Goal: Task Accomplishment & Management: Manage account settings

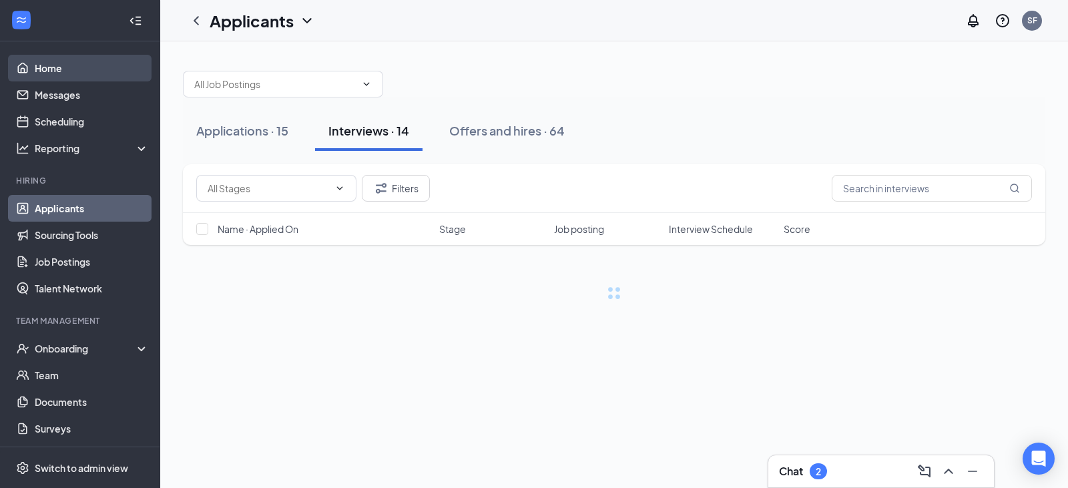
click at [55, 73] on link "Home" at bounding box center [92, 68] width 114 height 27
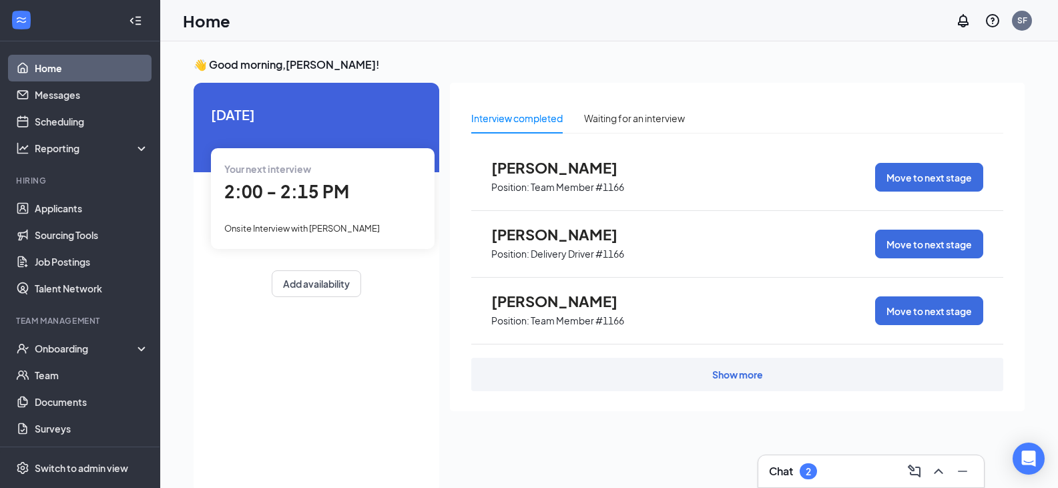
click at [268, 184] on span "2:00 - 2:15 PM" at bounding box center [286, 191] width 125 height 22
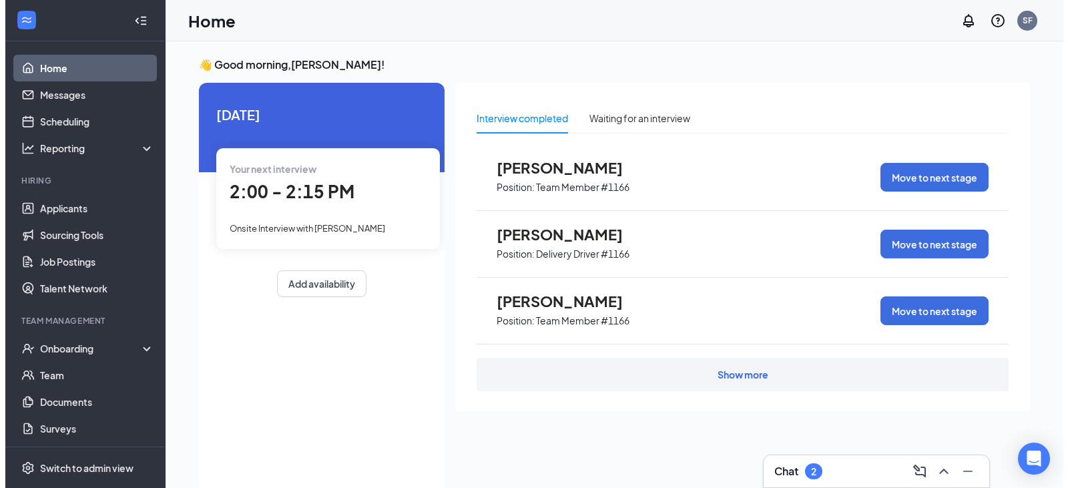
scroll to position [5, 0]
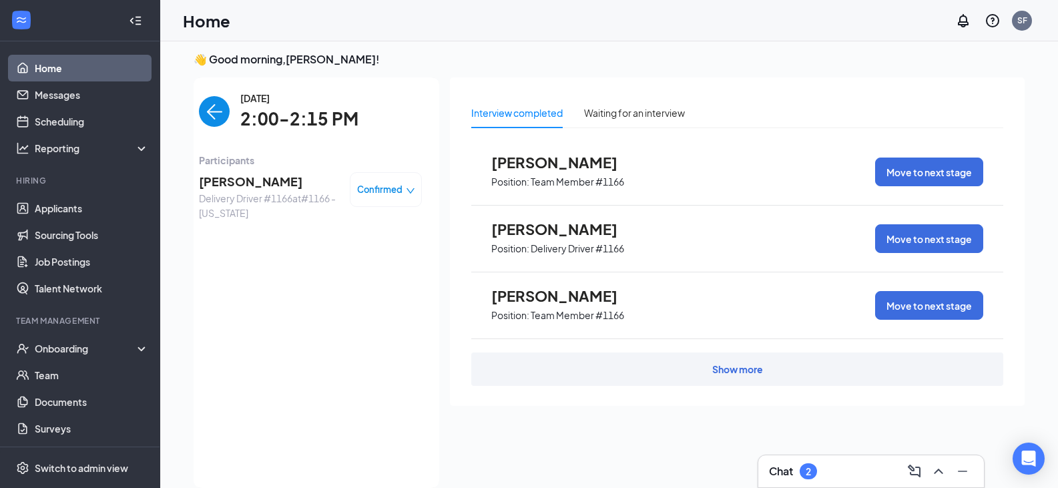
click at [270, 181] on span "[PERSON_NAME]" at bounding box center [269, 181] width 140 height 19
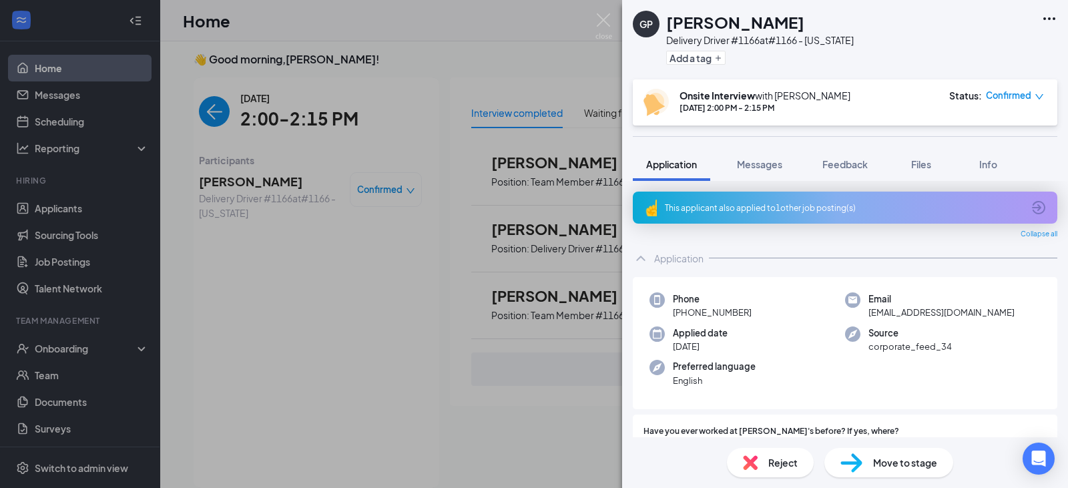
click at [1031, 211] on icon "ArrowCircle" at bounding box center [1039, 208] width 16 height 16
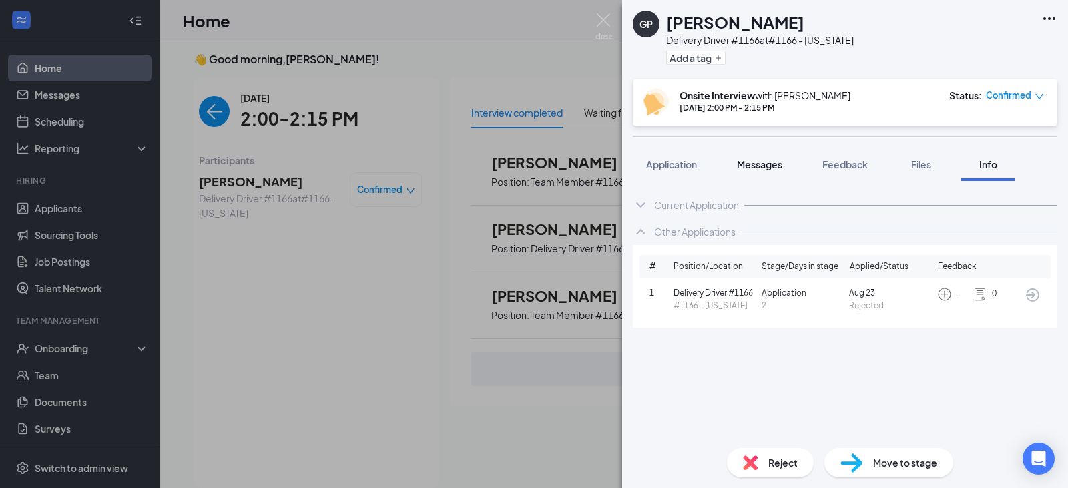
click at [766, 156] on button "Messages" at bounding box center [760, 164] width 72 height 33
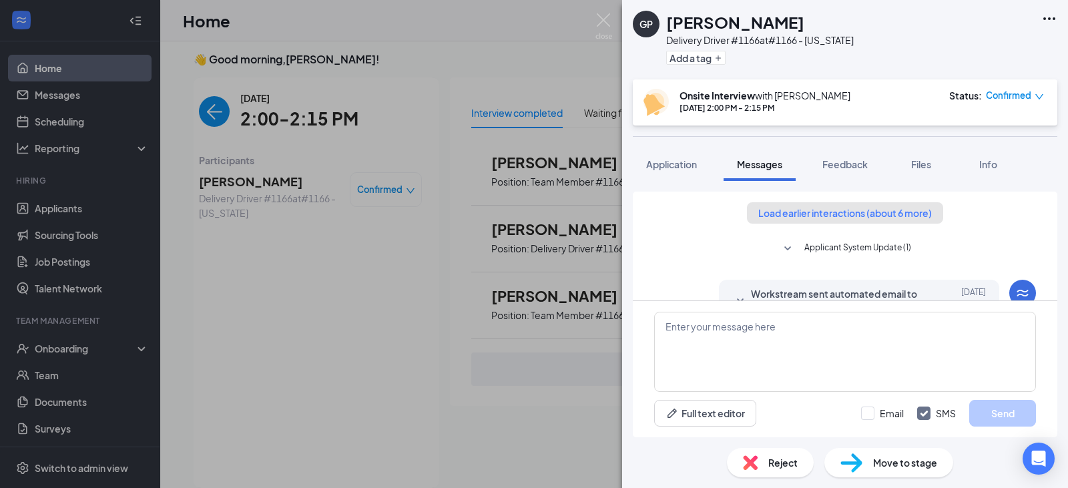
click at [839, 214] on button "Load earlier interactions (about 6 more)" at bounding box center [845, 212] width 196 height 21
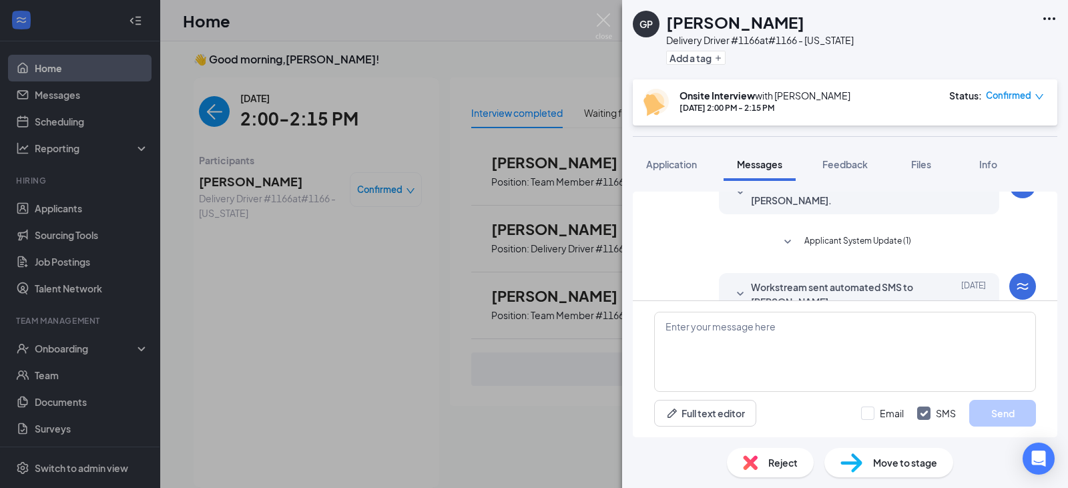
scroll to position [401, 0]
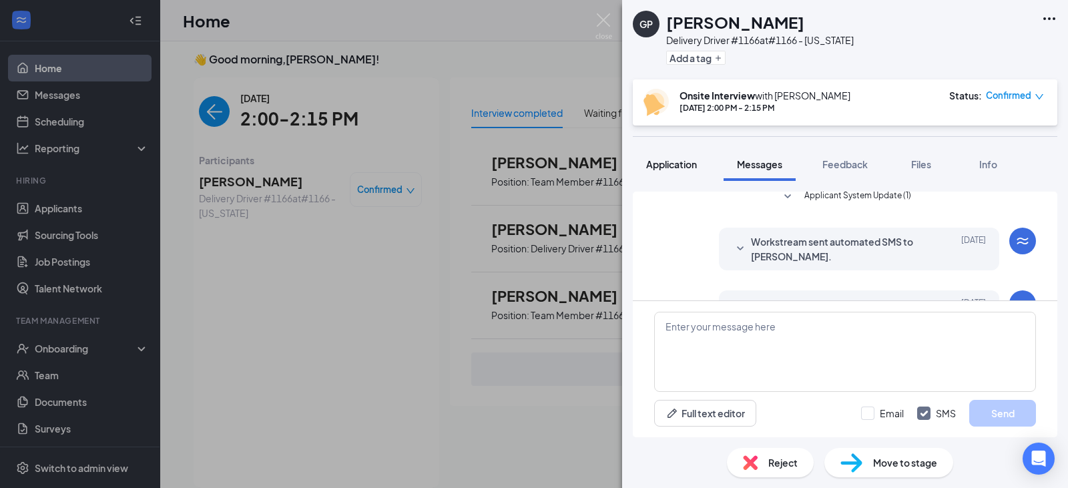
click at [694, 156] on button "Application" at bounding box center [671, 164] width 77 height 33
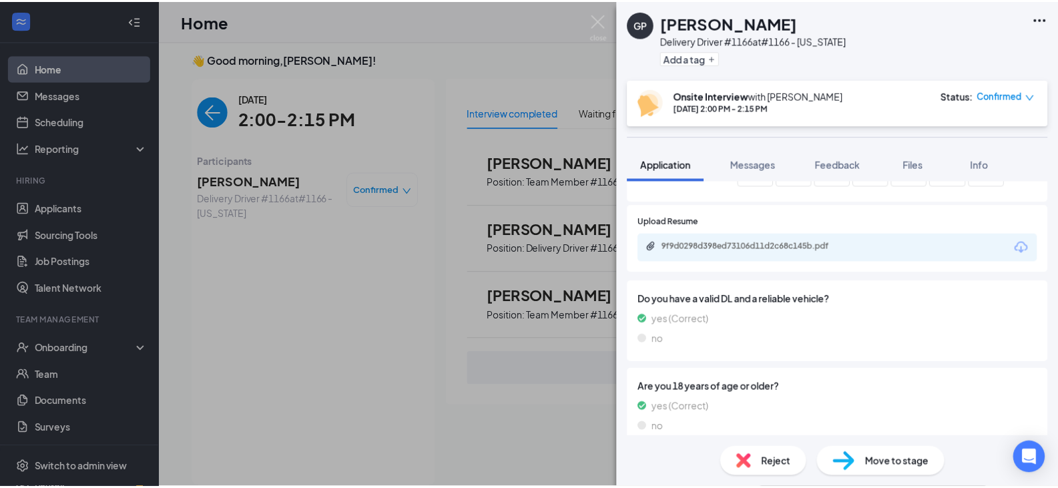
scroll to position [467, 0]
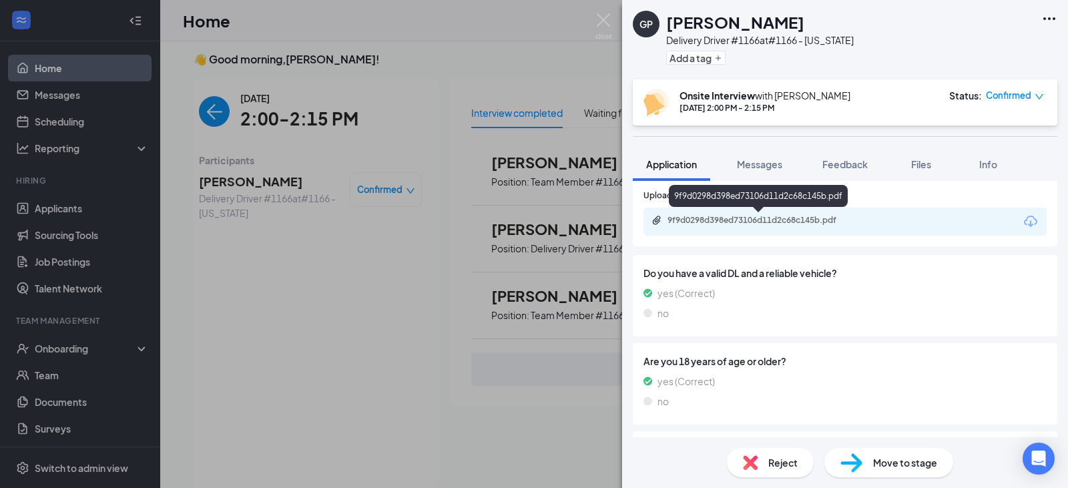
click at [694, 222] on div "9f9d0298d398ed73106d11d2c68c145b.pdf" at bounding box center [761, 220] width 187 height 11
click at [405, 147] on div "GP [PERSON_NAME] Delivery Driver #1166 at #1166 - [US_STATE] Add a tag Onsite I…" at bounding box center [534, 244] width 1068 height 488
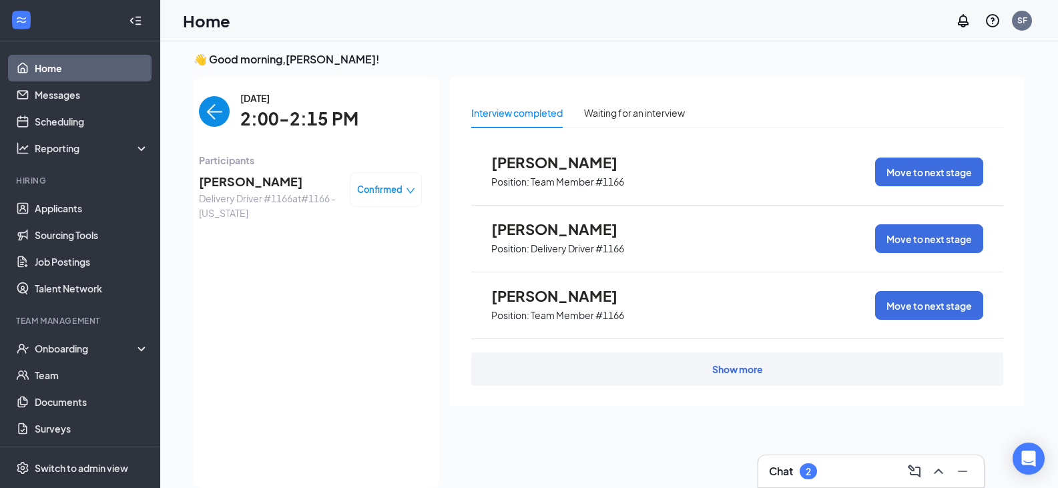
click at [212, 114] on img "back-button" at bounding box center [214, 111] width 31 height 31
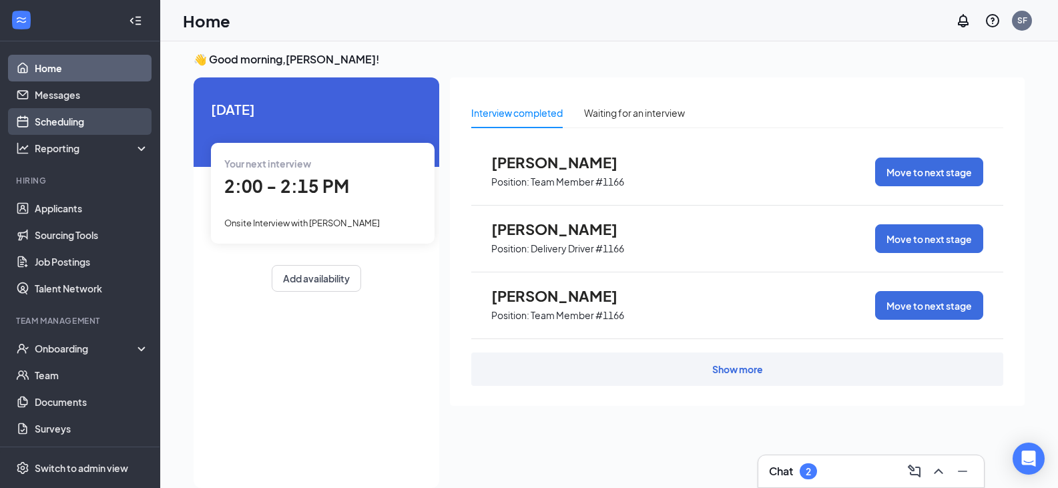
click at [35, 120] on link "Scheduling" at bounding box center [92, 121] width 114 height 27
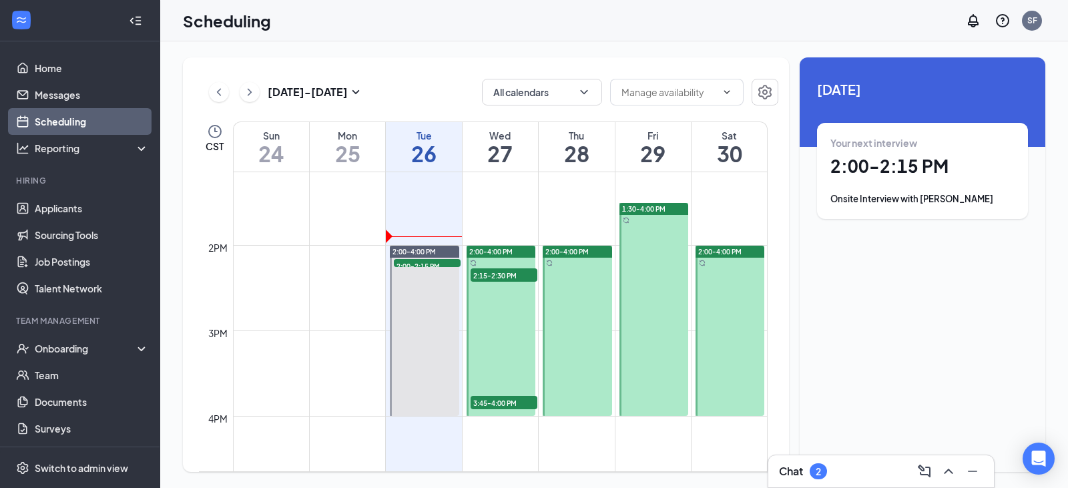
scroll to position [1190, 0]
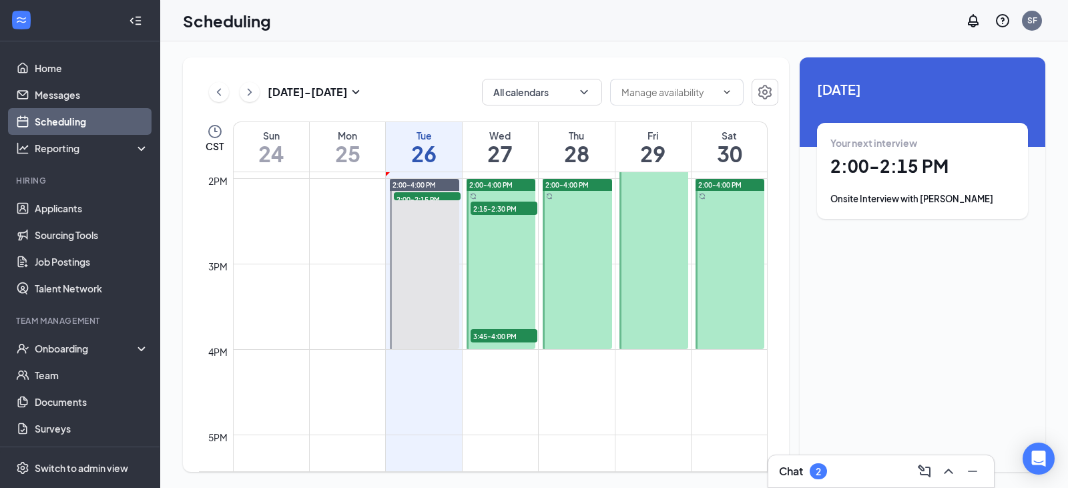
click at [495, 336] on span "3:45-4:00 PM" at bounding box center [504, 335] width 67 height 13
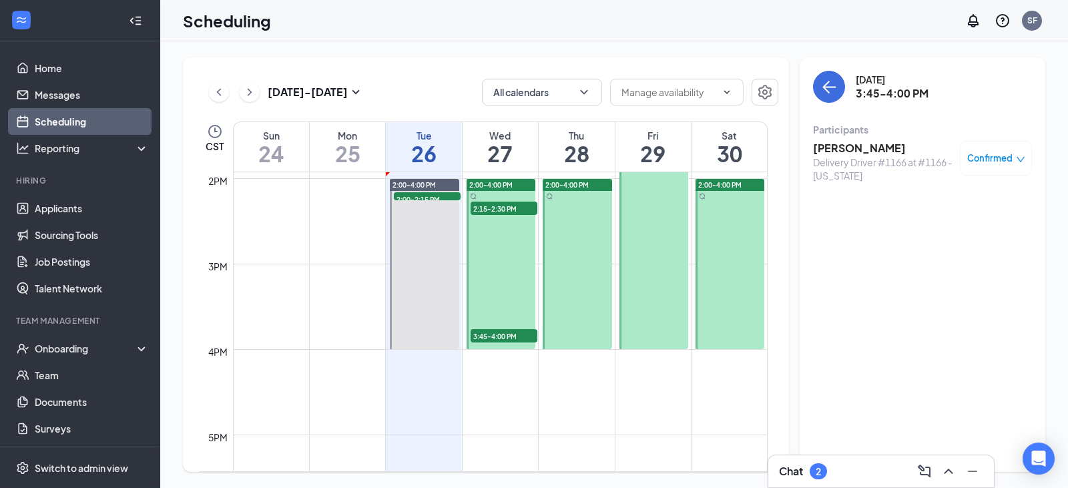
click at [483, 210] on span "2:15-2:30 PM" at bounding box center [504, 208] width 67 height 13
click at [501, 184] on span "2:00-4:00 PM" at bounding box center [490, 184] width 43 height 9
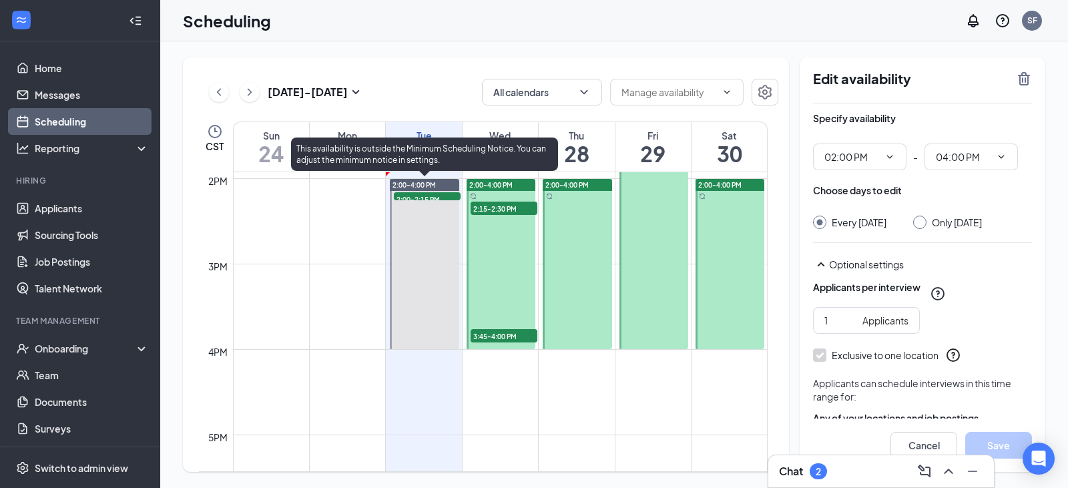
click at [431, 184] on span "2:00-4:00 PM" at bounding box center [414, 184] width 43 height 9
click at [449, 200] on span "2:00-2:15 PM" at bounding box center [427, 198] width 67 height 13
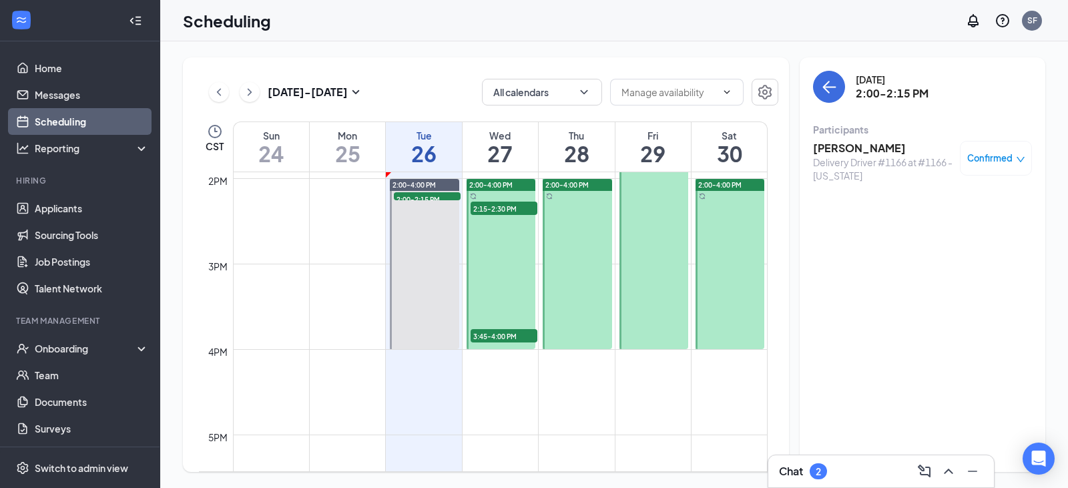
click at [811, 473] on div "2" at bounding box center [818, 471] width 17 height 16
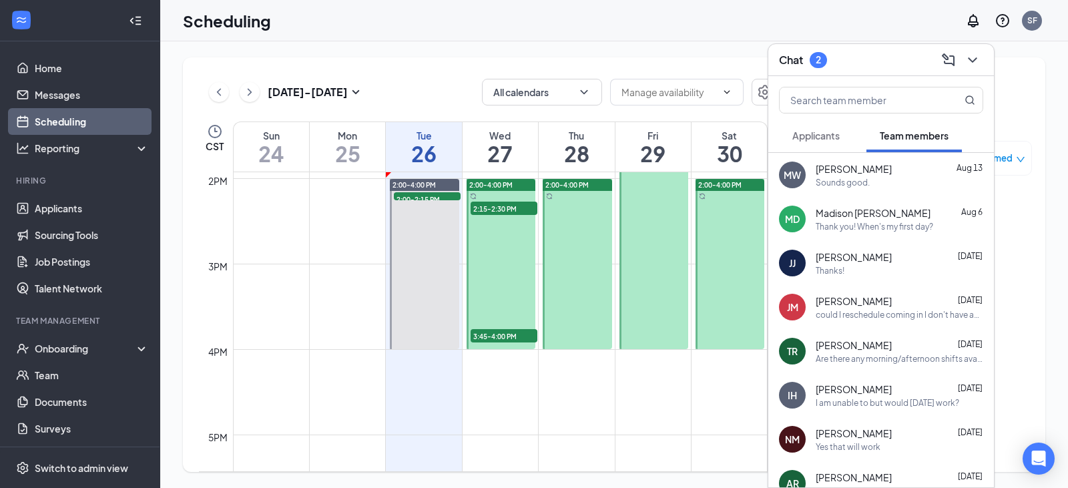
click at [844, 136] on button "Applicants" at bounding box center [816, 135] width 74 height 33
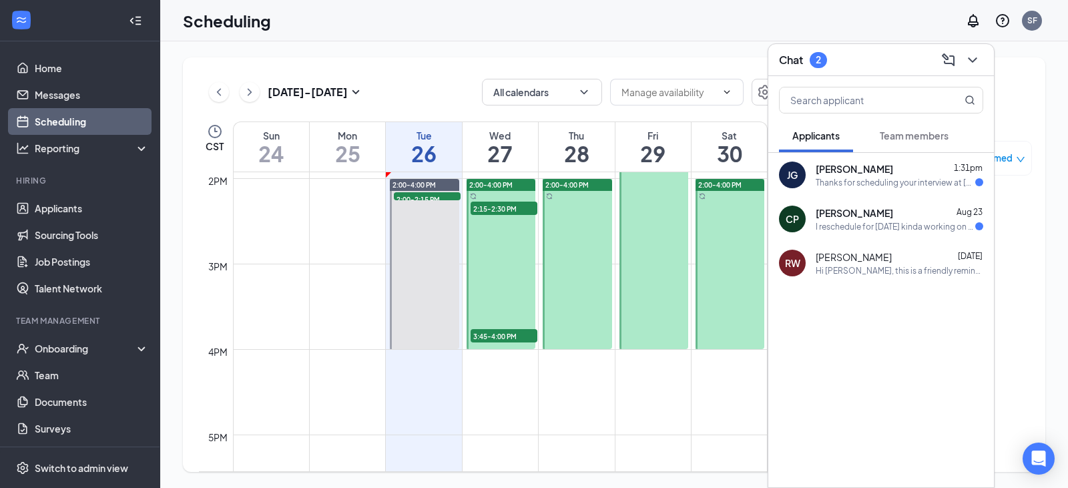
click at [926, 226] on div "I reschedule for [DATE] kinda working on my truck" at bounding box center [896, 226] width 160 height 11
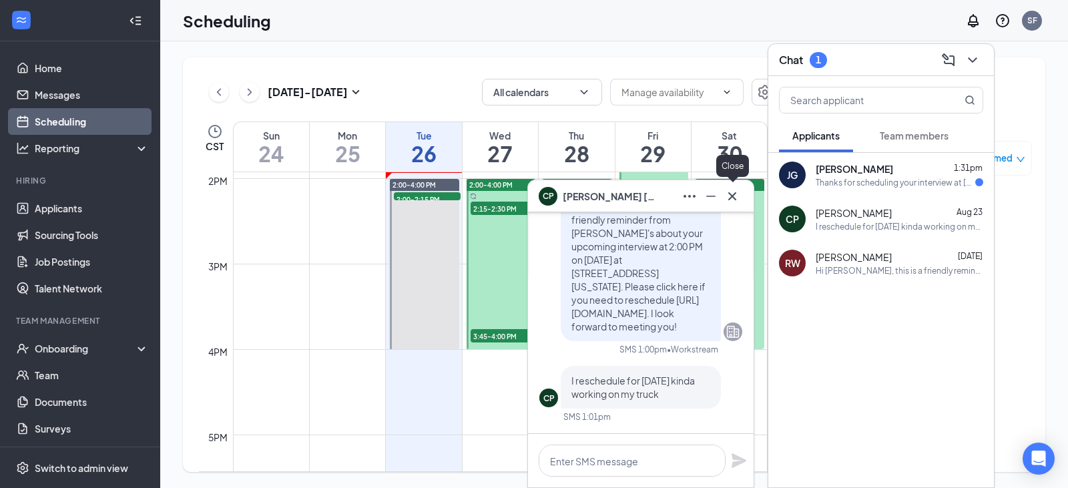
click at [732, 197] on icon "Cross" at bounding box center [732, 196] width 8 height 8
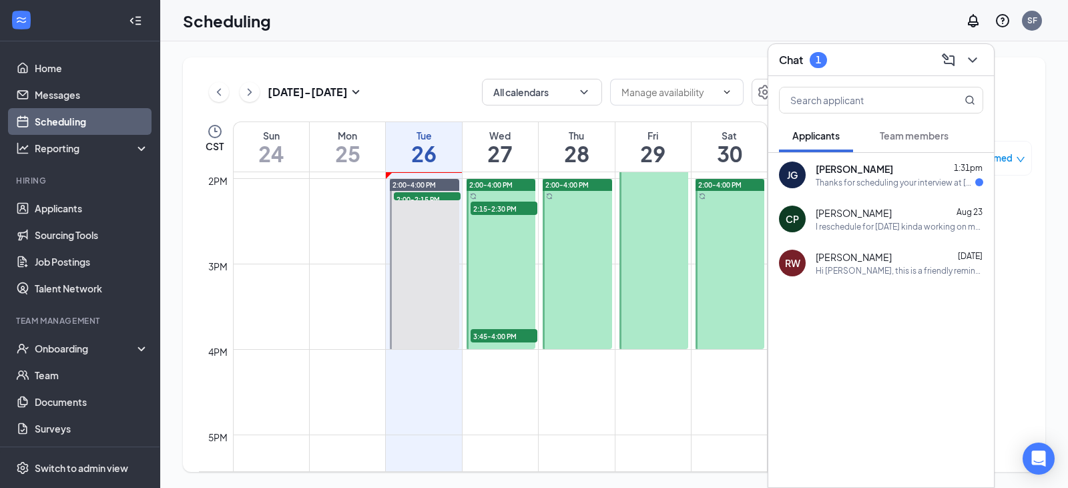
click at [869, 178] on div "Thanks for scheduling your interview at [PERSON_NAME]'s! Your interview is at 3…" at bounding box center [896, 182] width 160 height 11
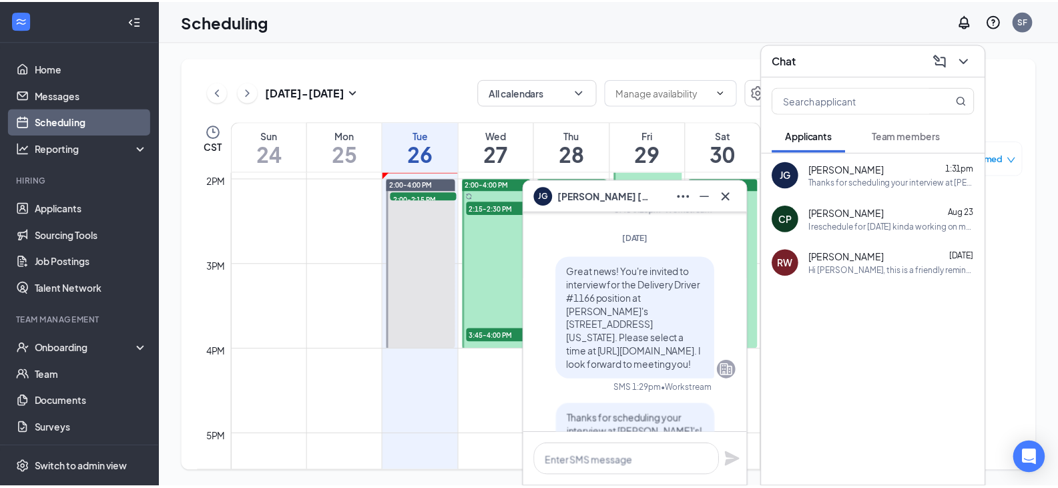
scroll to position [-200, 0]
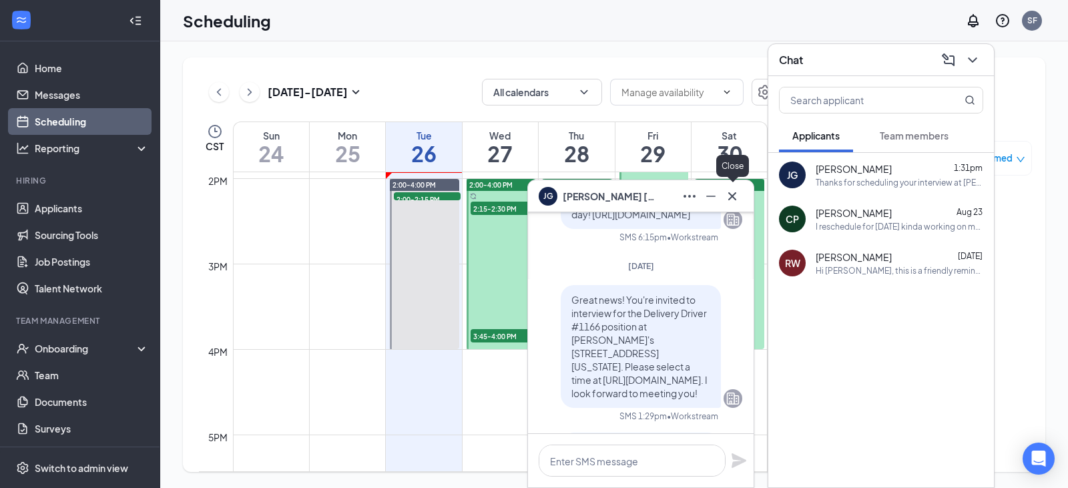
click at [734, 196] on icon "Cross" at bounding box center [732, 196] width 16 height 16
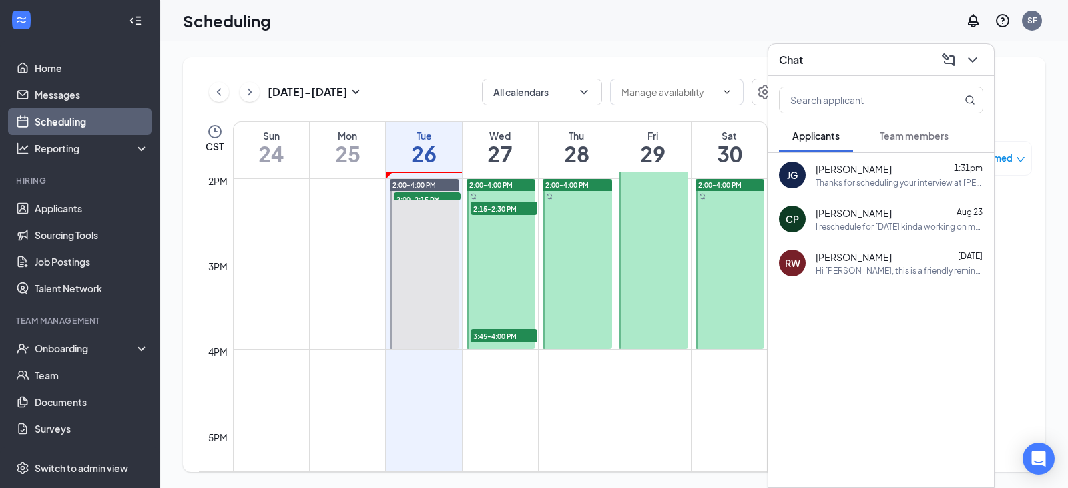
click at [931, 126] on button "Team members" at bounding box center [914, 135] width 95 height 33
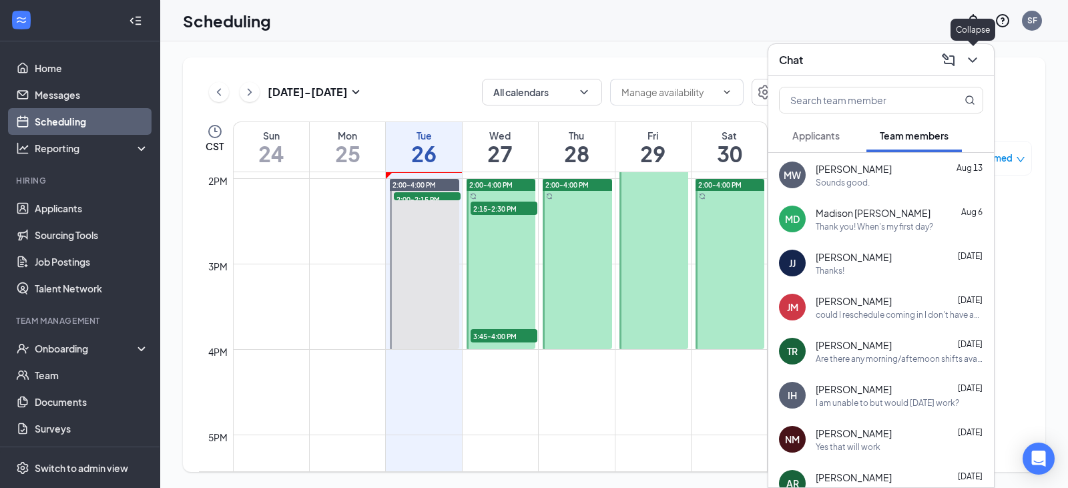
click at [974, 63] on icon "ChevronDown" at bounding box center [973, 60] width 16 height 16
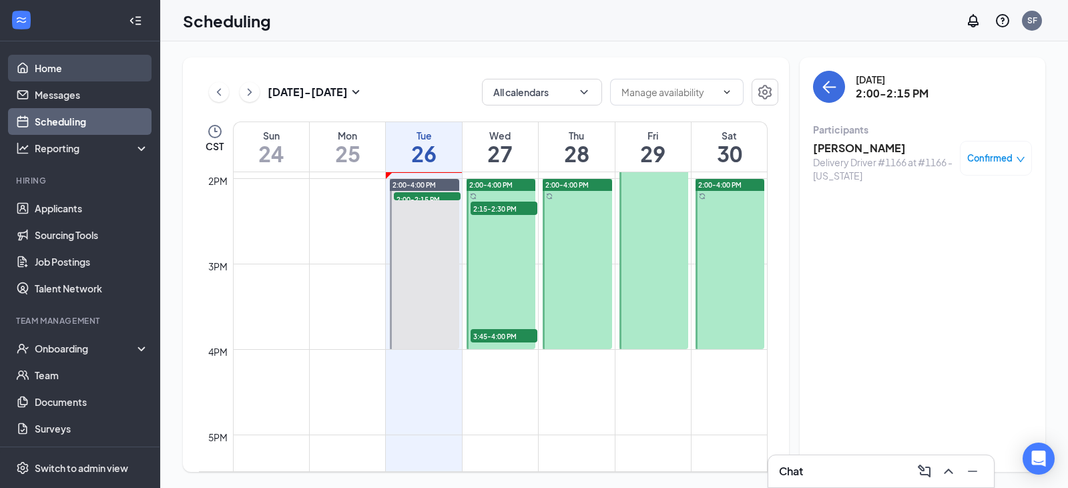
click at [77, 69] on link "Home" at bounding box center [92, 68] width 114 height 27
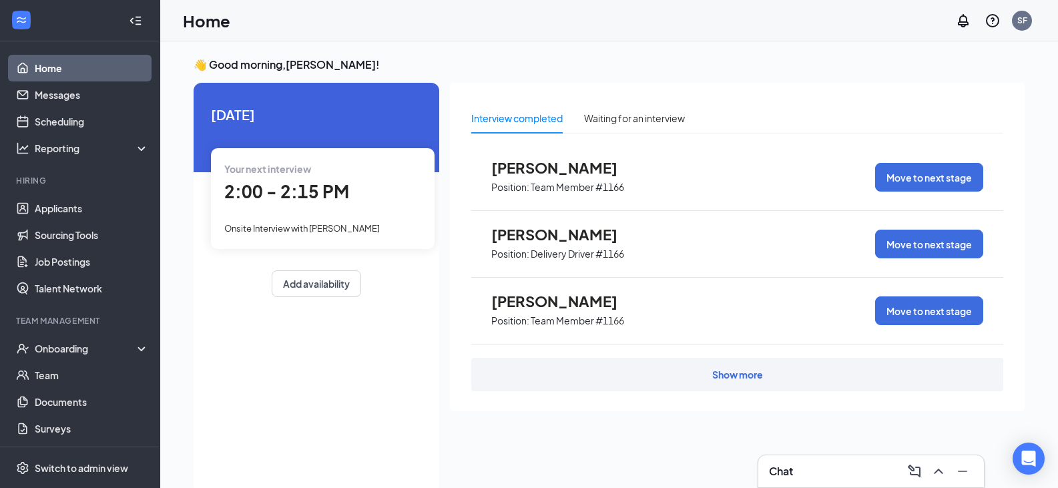
click at [284, 204] on div "2:00 - 2:15 PM" at bounding box center [322, 191] width 197 height 27
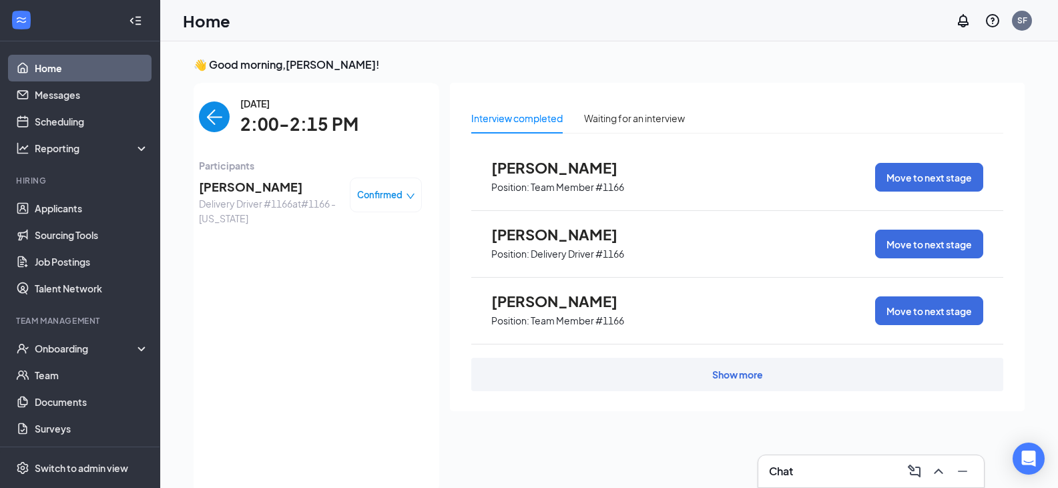
scroll to position [5, 0]
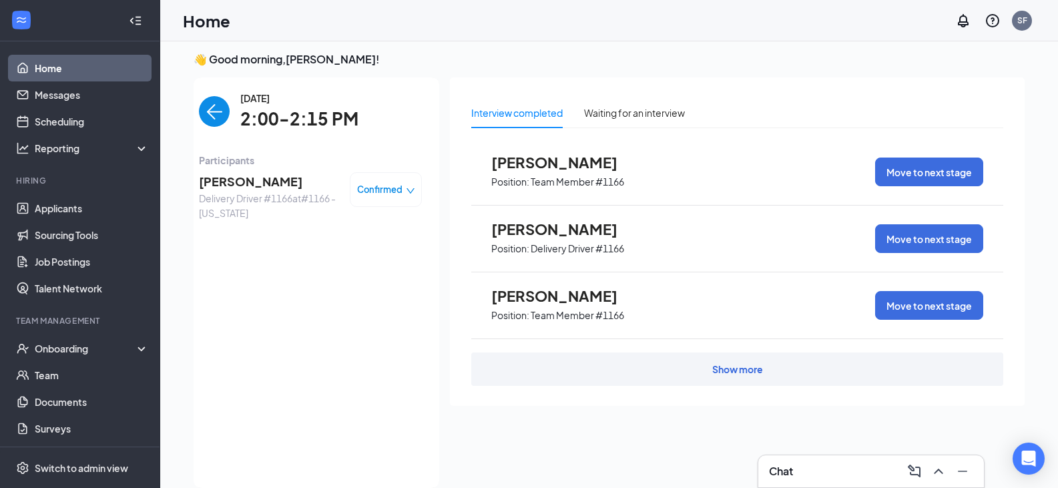
click at [402, 190] on span "Confirmed" at bounding box center [379, 189] width 45 height 13
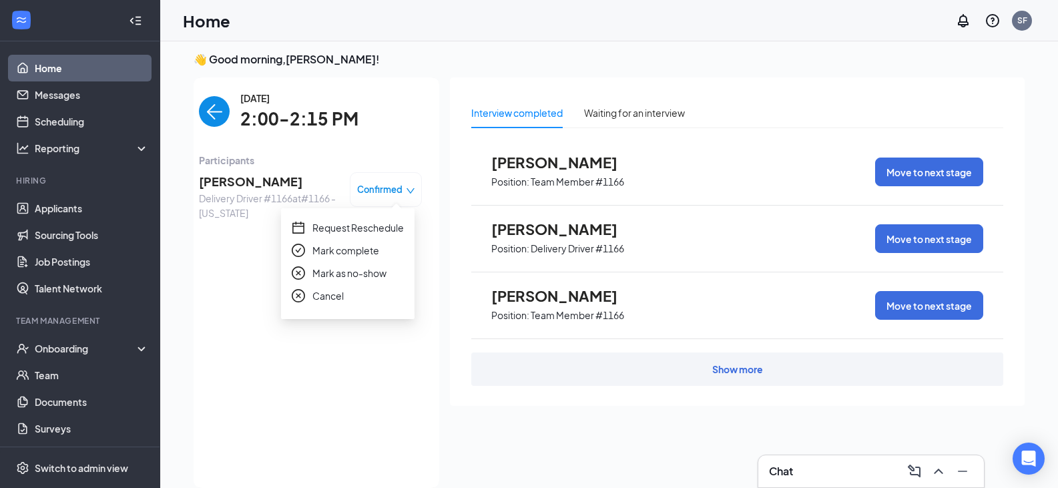
click at [356, 256] on span "Mark complete" at bounding box center [345, 250] width 67 height 15
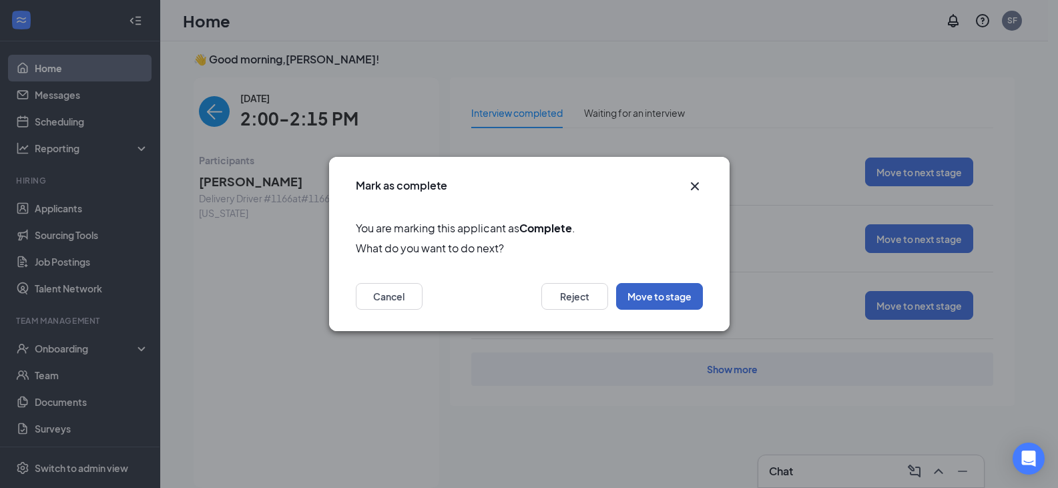
click at [647, 302] on button "Move to stage" at bounding box center [659, 296] width 87 height 27
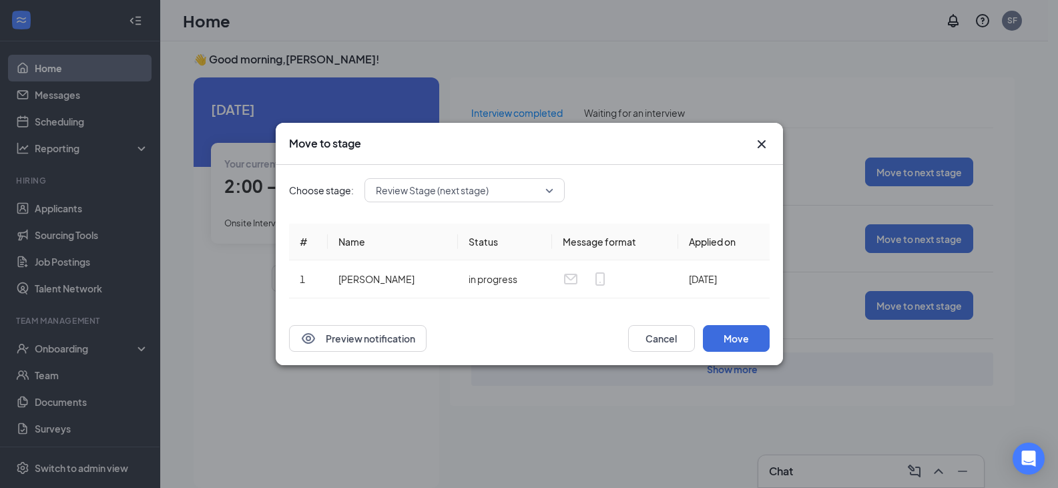
click at [479, 189] on div "Review Stage (next stage)" at bounding box center [465, 190] width 200 height 24
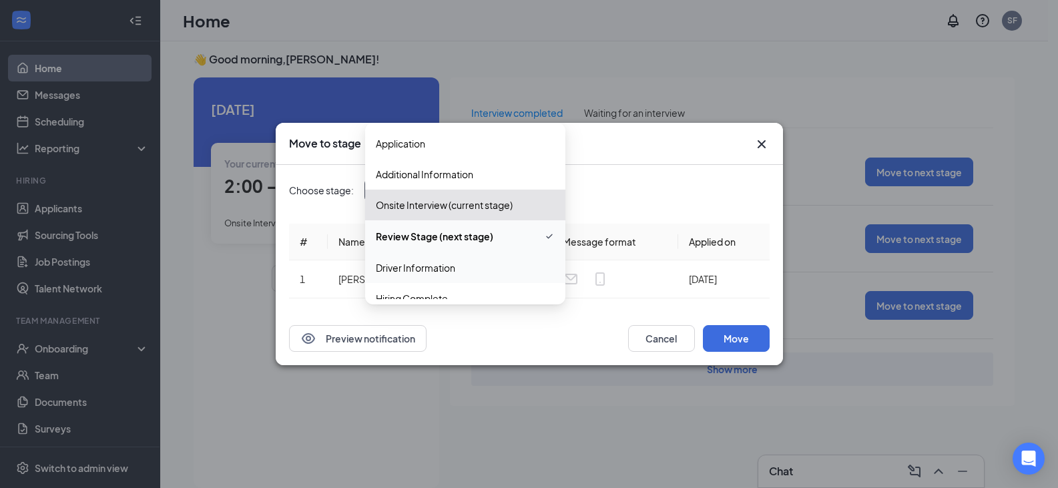
click at [436, 264] on span "Driver Information" at bounding box center [415, 267] width 79 height 15
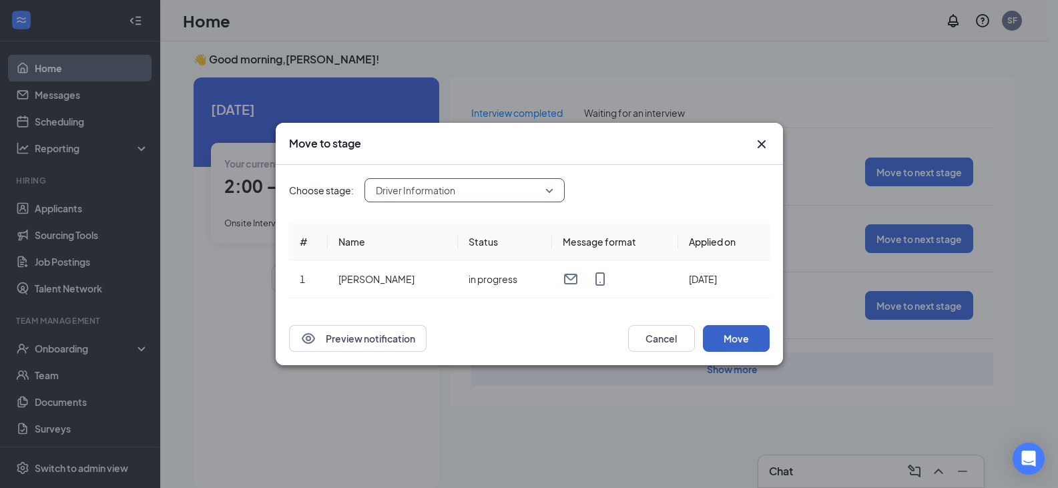
click at [726, 336] on button "Move" at bounding box center [736, 338] width 67 height 27
